Goal: Task Accomplishment & Management: Manage account settings

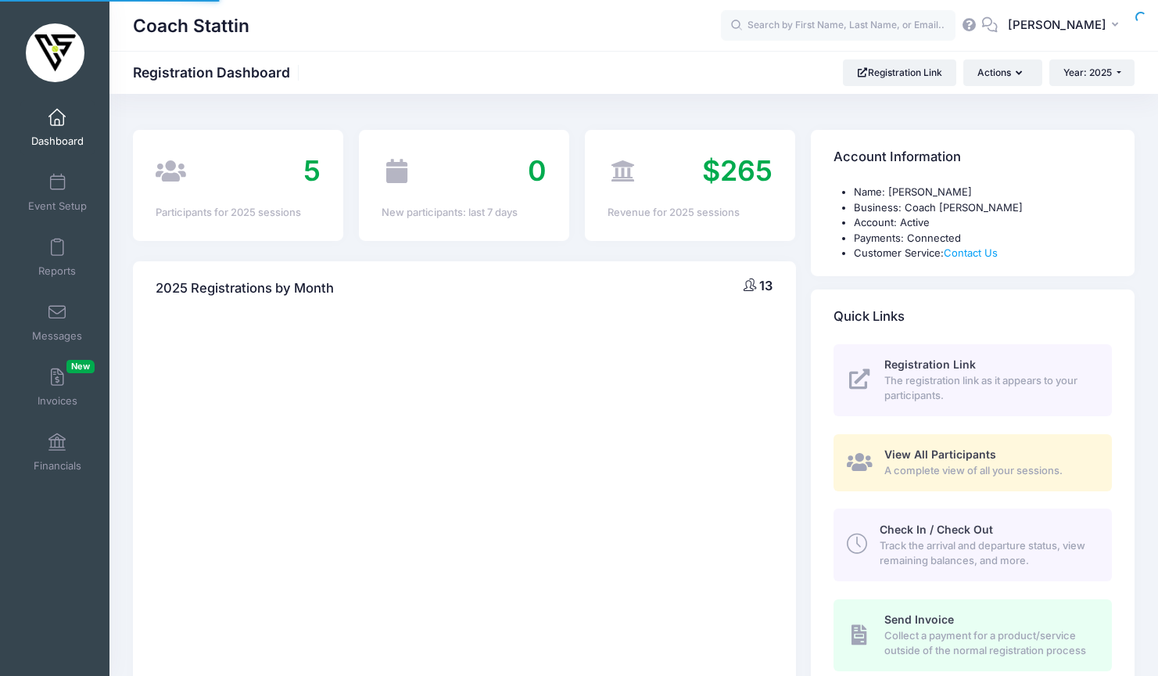
select select
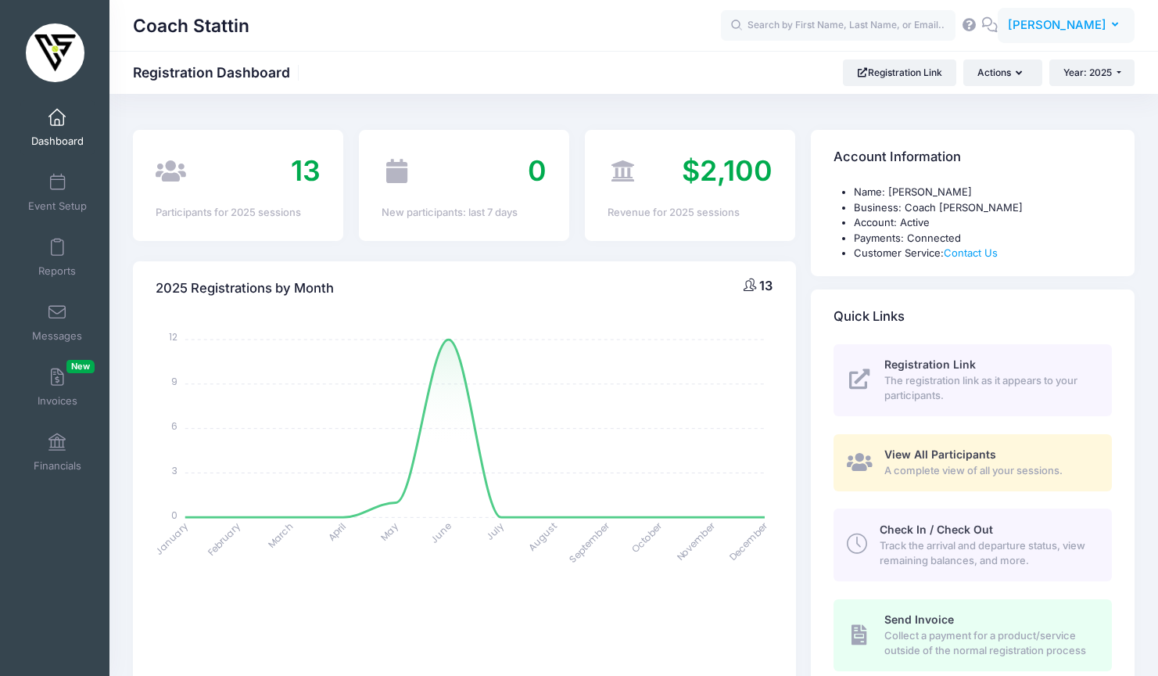
click at [1079, 27] on span "[PERSON_NAME]" at bounding box center [1057, 24] width 99 height 17
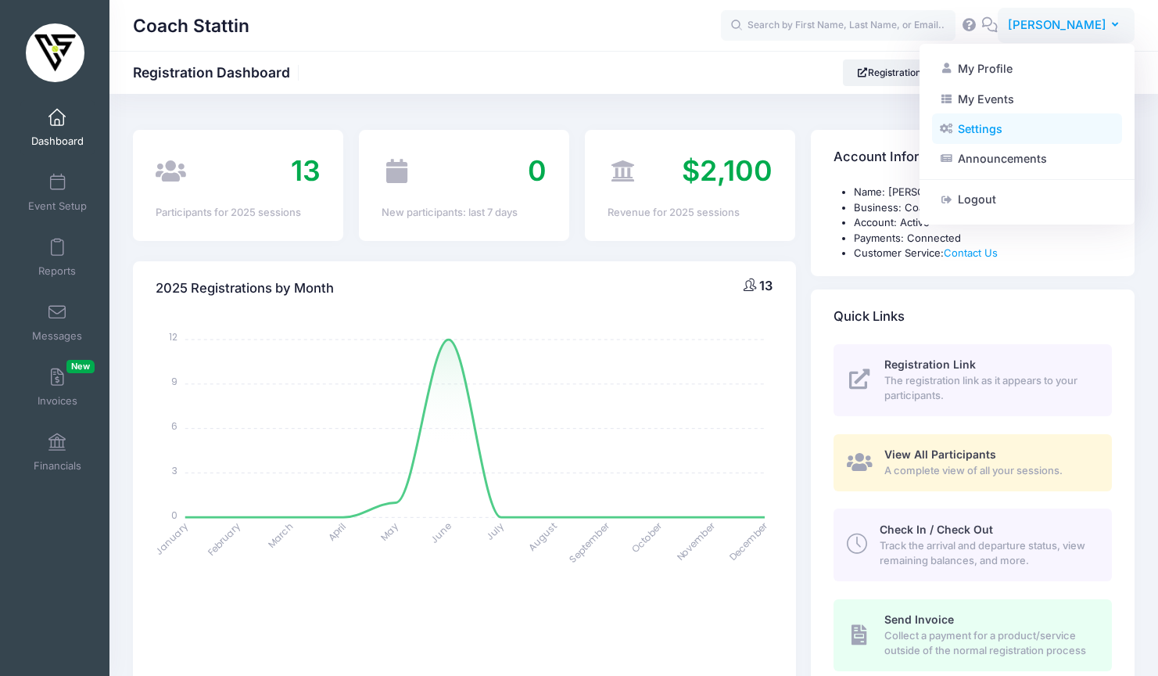
click at [1025, 135] on link "Settings" at bounding box center [1027, 129] width 190 height 30
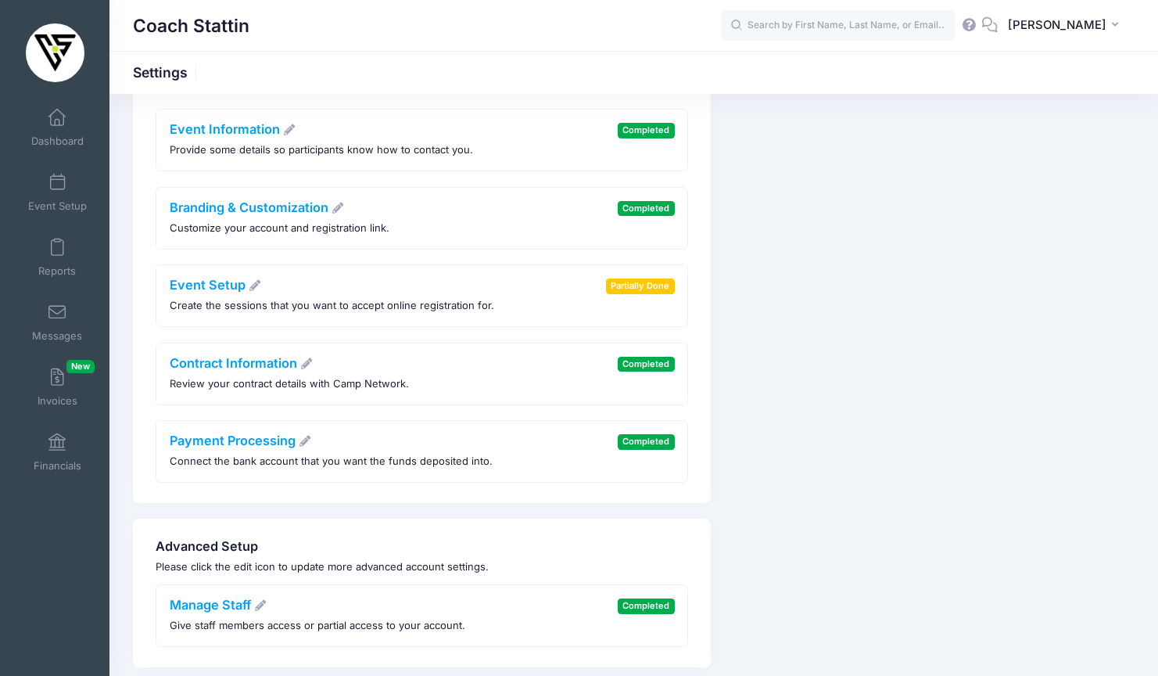
scroll to position [110, 0]
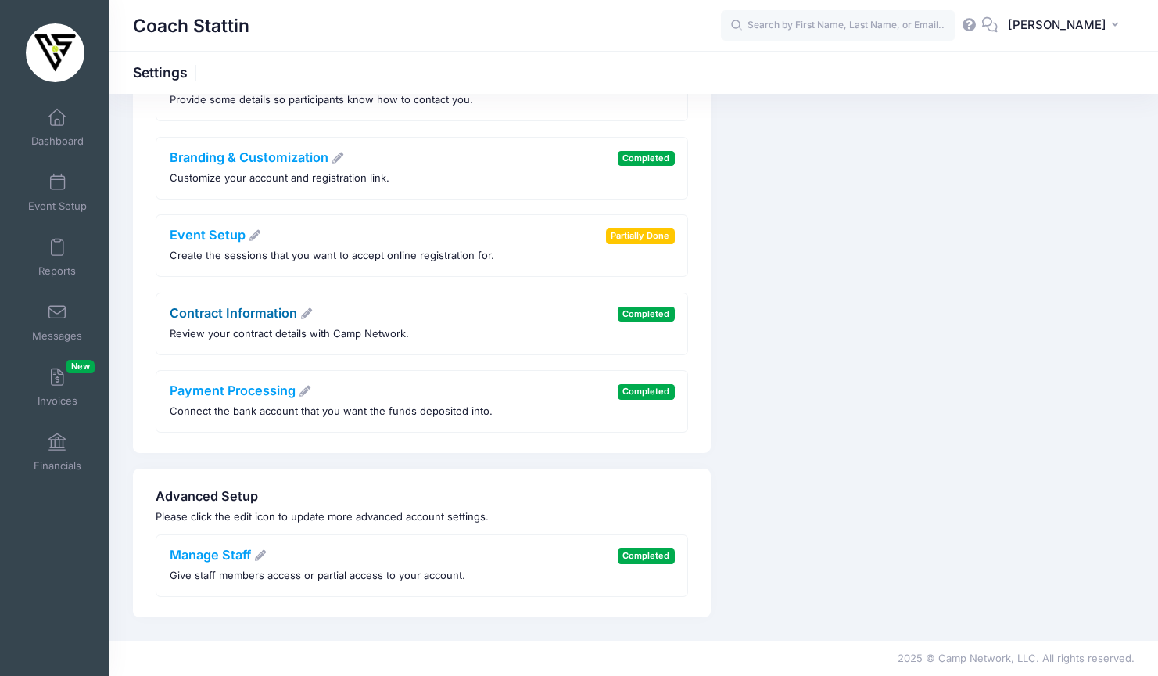
click at [246, 311] on link "Contract Information" at bounding box center [242, 313] width 144 height 16
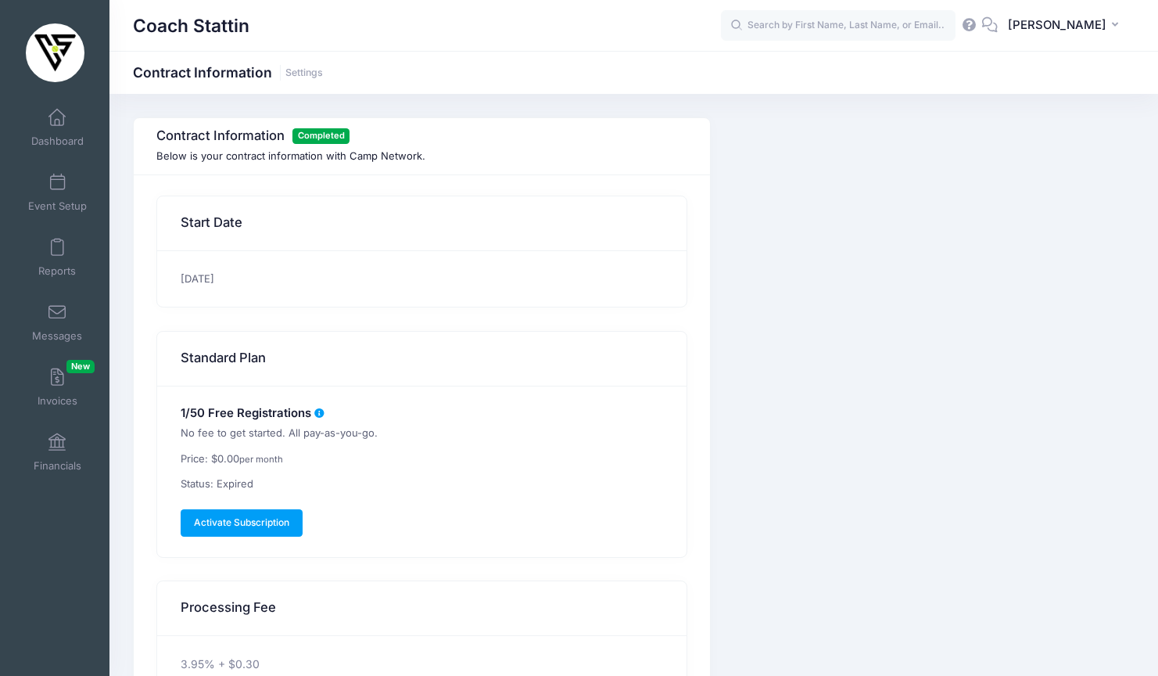
scroll to position [144, 0]
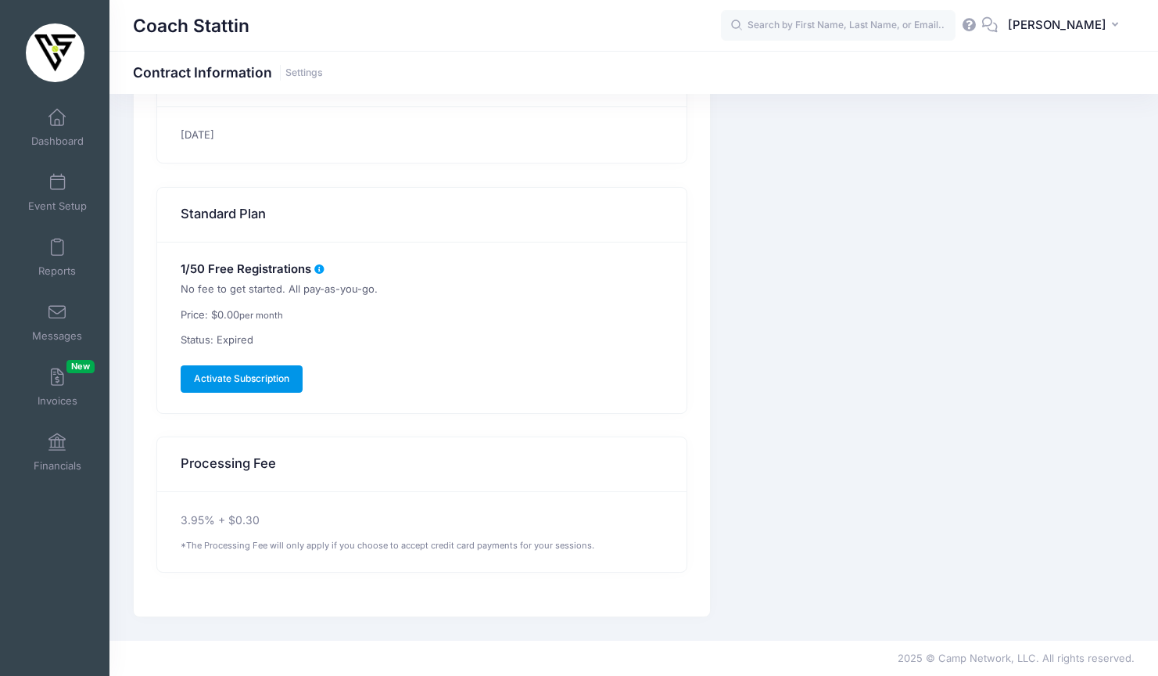
click at [265, 374] on span "Activate Subscription" at bounding box center [241, 378] width 95 height 12
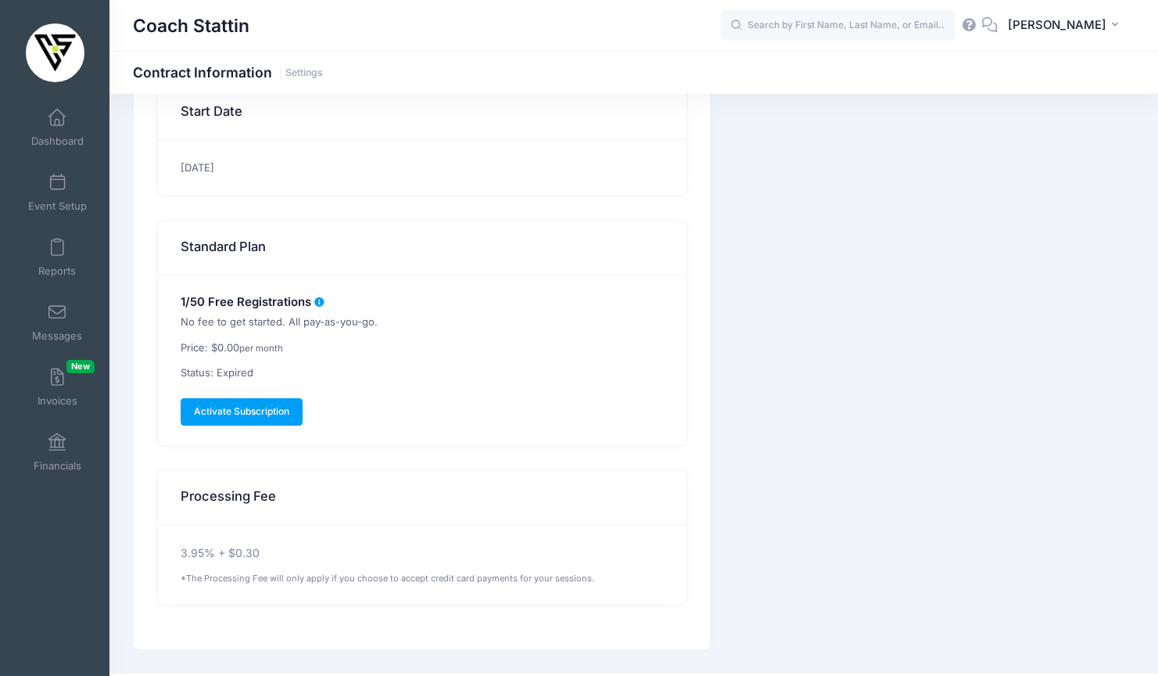
scroll to position [144, 0]
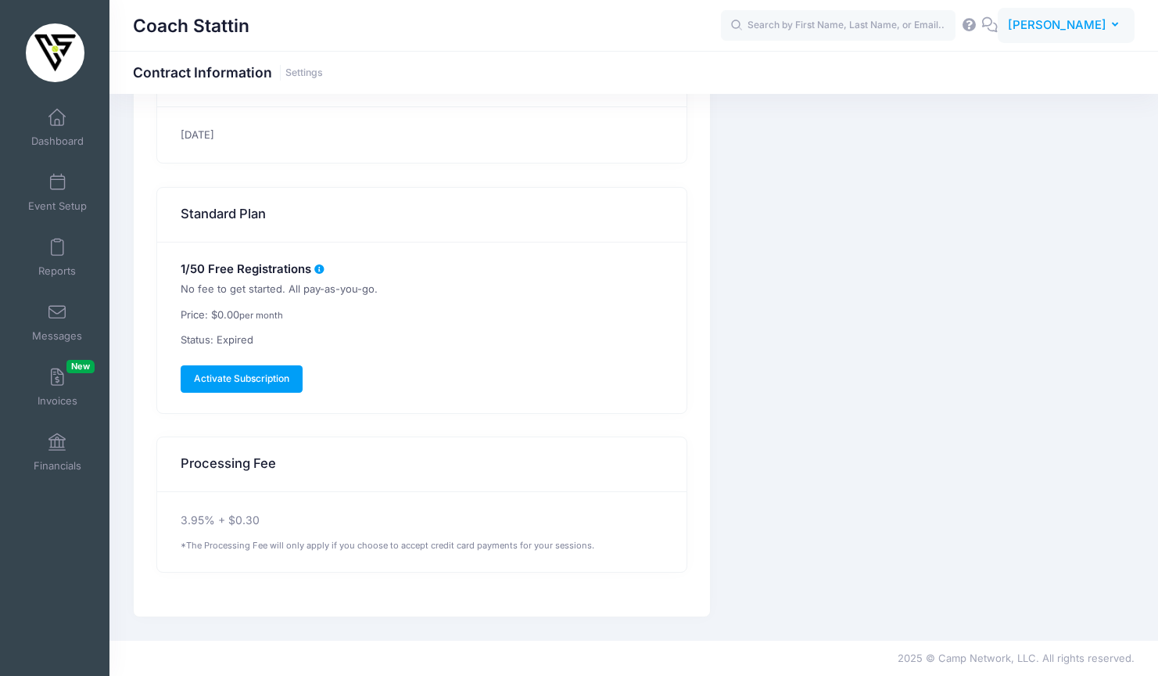
click at [1050, 32] on span "[PERSON_NAME]" at bounding box center [1057, 24] width 99 height 17
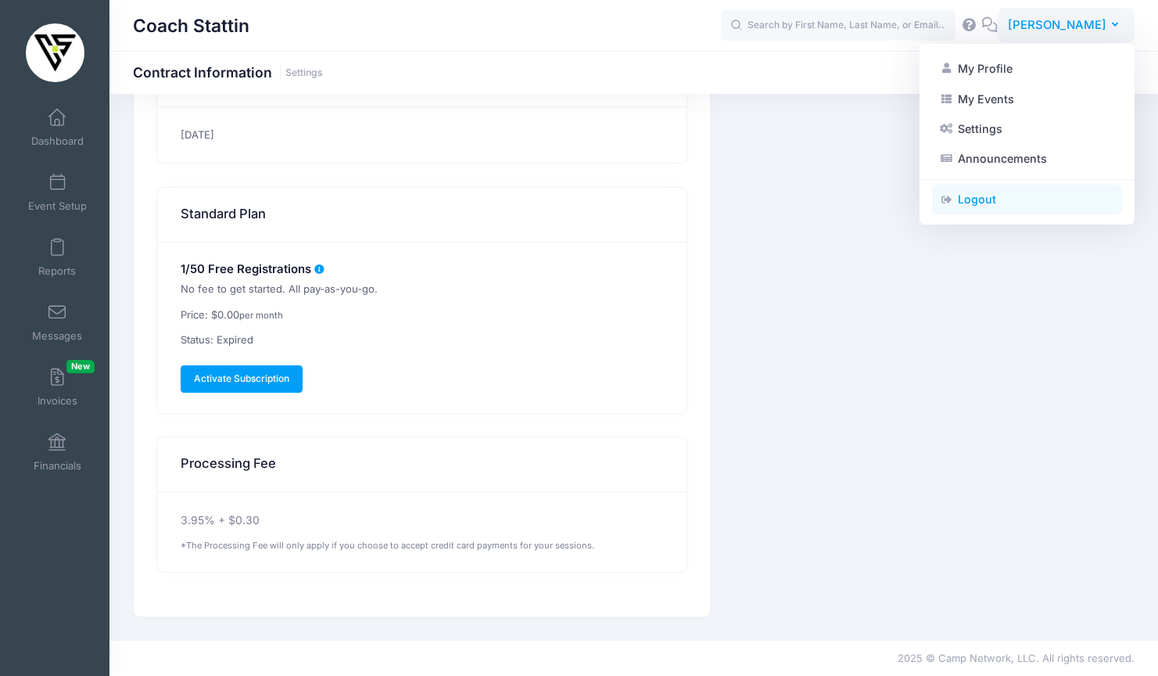
click at [1018, 197] on link "Logout" at bounding box center [1027, 200] width 190 height 30
